Goal: Task Accomplishment & Management: Use online tool/utility

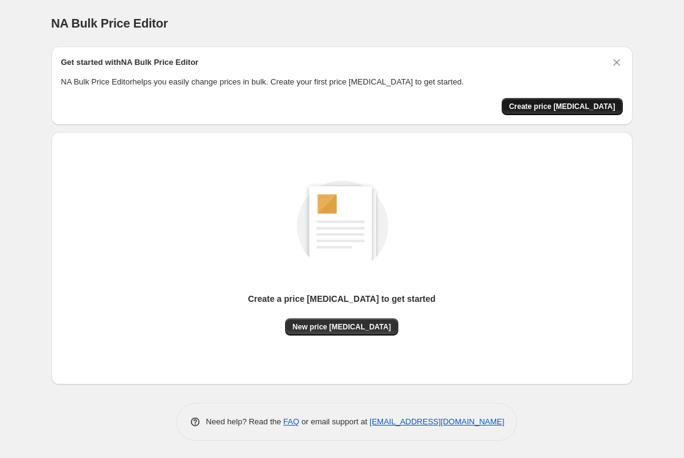
click at [543, 106] on span "Create price [MEDICAL_DATA]" at bounding box center [562, 107] width 106 height 10
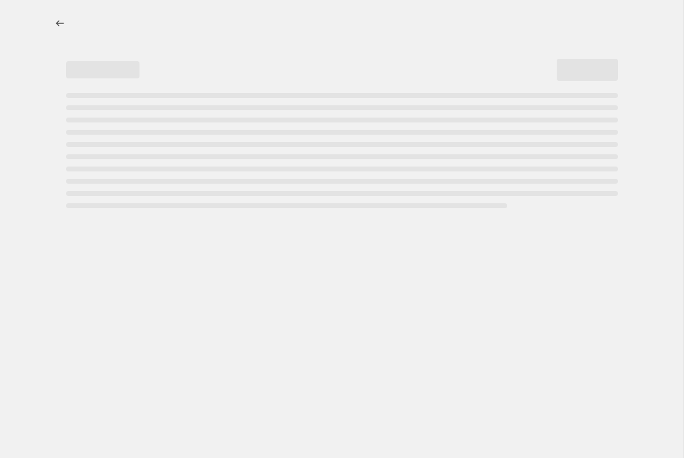
select select "percentage"
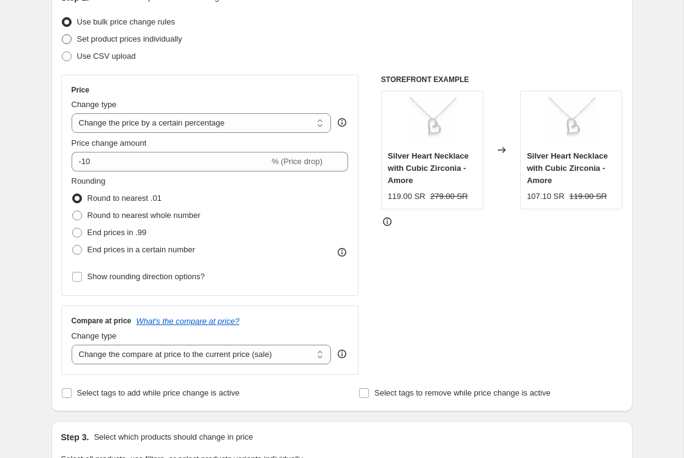
scroll to position [153, 0]
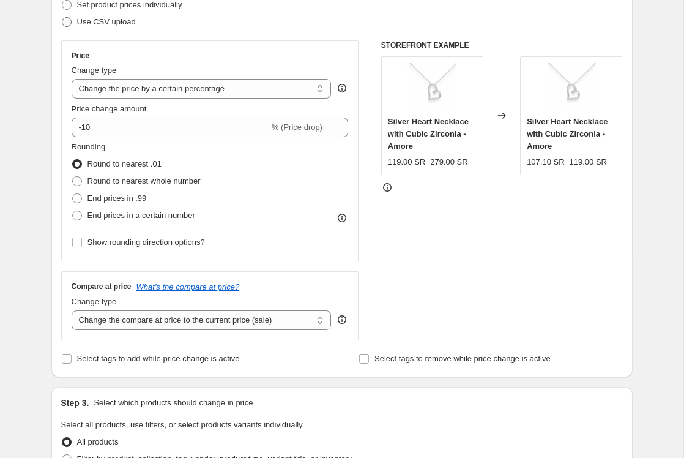
click at [98, 21] on span "Use CSV upload" at bounding box center [106, 21] width 59 height 9
click at [62, 18] on input "Use CSV upload" at bounding box center [62, 17] width 1 height 1
radio input "true"
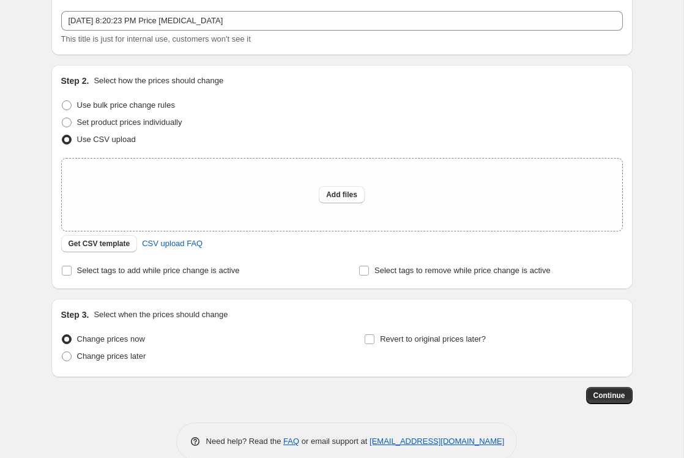
scroll to position [60, 0]
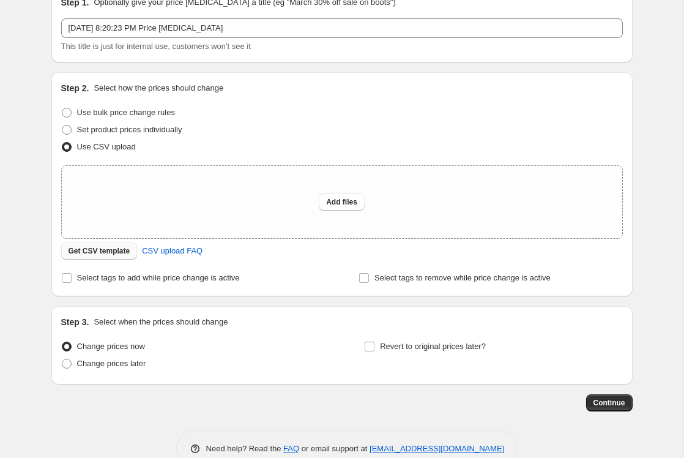
click at [116, 250] on span "Get CSV template" at bounding box center [100, 251] width 62 height 10
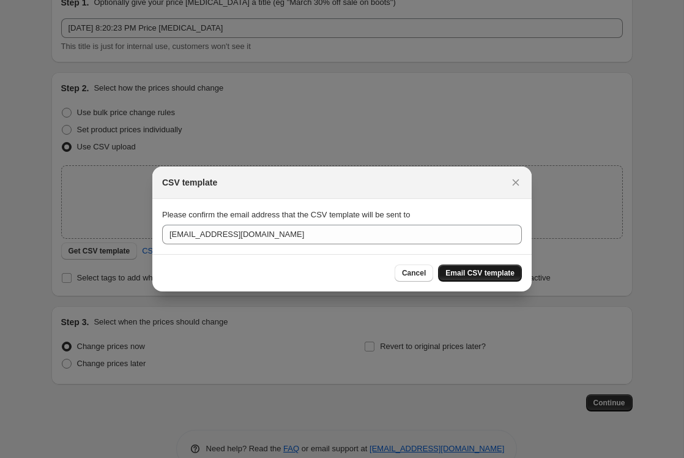
click at [475, 271] on span "Email CSV template" at bounding box center [479, 273] width 69 height 10
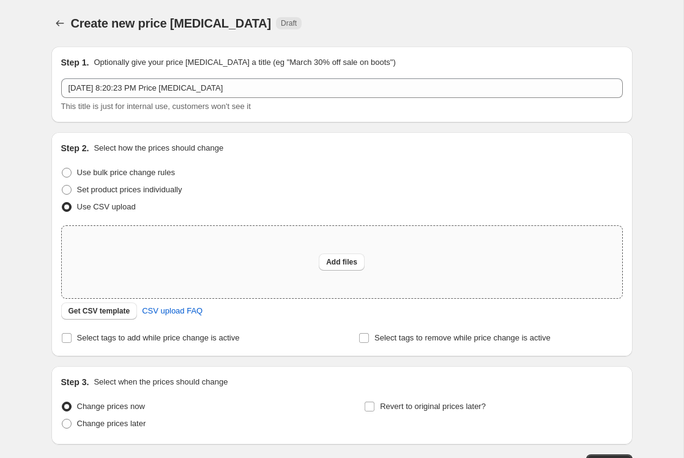
scroll to position [88, 0]
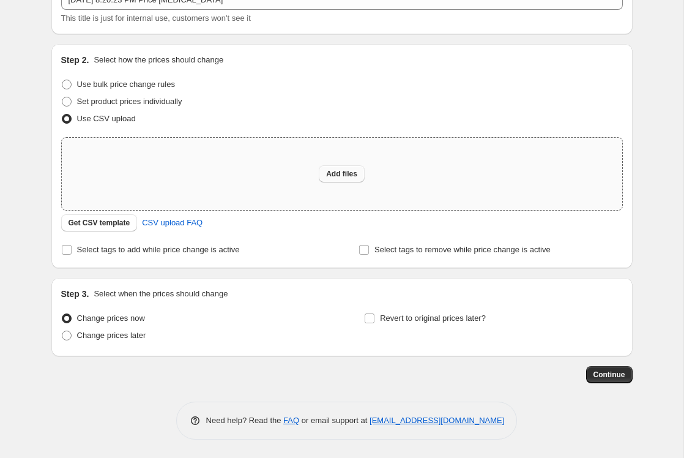
click at [343, 168] on button "Add files" at bounding box center [342, 173] width 46 height 17
click at [376, 169] on div "Add files" at bounding box center [342, 174] width 560 height 72
type input "C:\fakepath\AJ Pricing Master 2025 - CSV Upload Final (1).csv"
click at [310, 181] on div "Add files" at bounding box center [342, 174] width 560 height 72
type input "C:\fakepath\AJ Pricing Master 2025 - CSV Upload Final (3).csv"
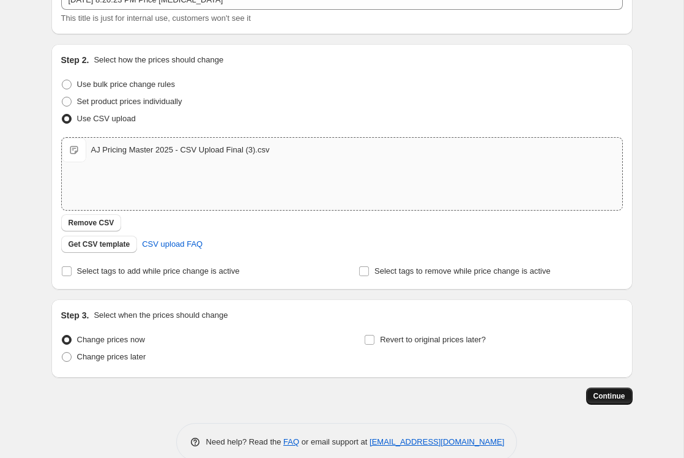
click at [625, 401] on button "Continue" at bounding box center [609, 395] width 47 height 17
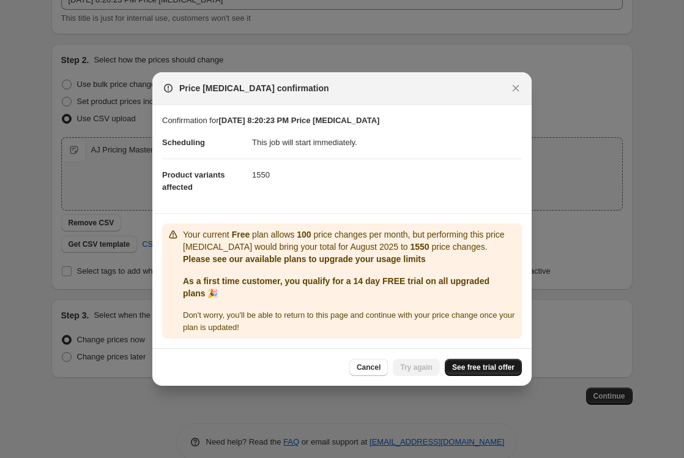
click at [469, 367] on span "See free trial offer" at bounding box center [483, 367] width 62 height 10
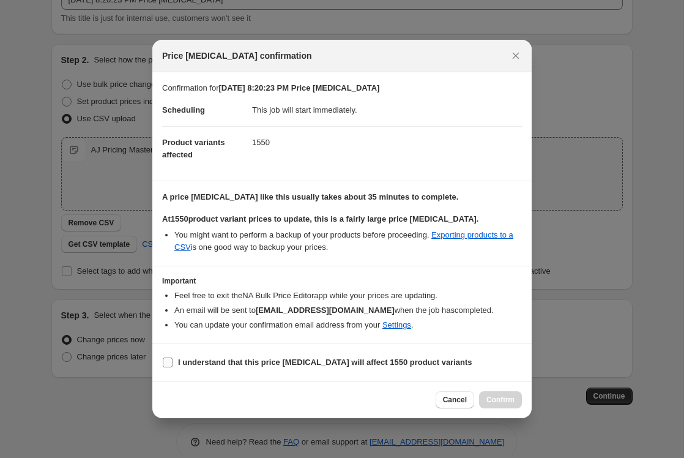
click at [173, 358] on label "I understand that this price change job will affect 1550 product variants" at bounding box center [317, 362] width 310 height 17
click at [173, 358] on input "I understand that this price change job will affect 1550 product variants" at bounding box center [168, 362] width 10 height 10
checkbox input "true"
click at [504, 400] on span "Confirm" at bounding box center [500, 400] width 28 height 10
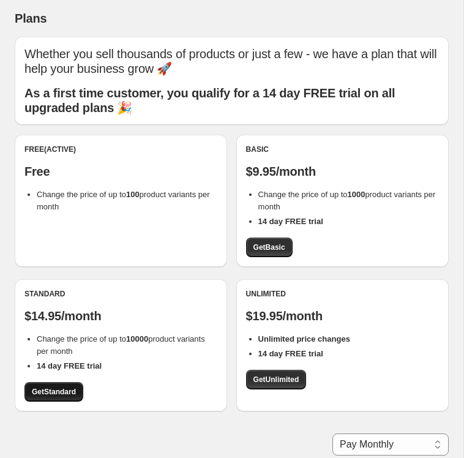
click at [51, 396] on span "Get Standard" at bounding box center [54, 392] width 44 height 10
